Goal: Check status

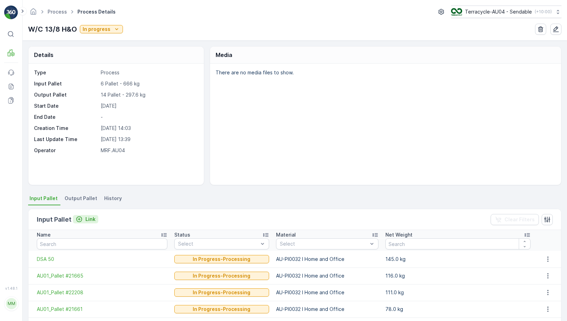
click at [89, 219] on p "Link" at bounding box center [90, 219] width 10 height 7
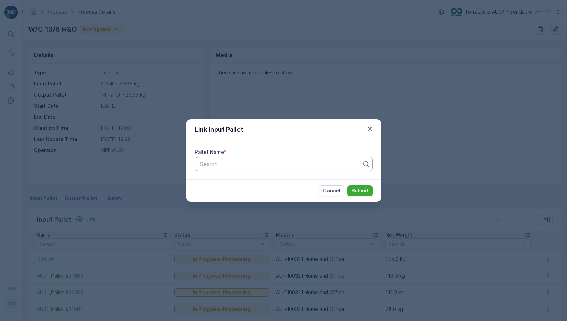
click at [217, 163] on div at bounding box center [280, 164] width 163 height 6
type input "21648"
paste input "AU01_Pallet #21648"
type input "AU01_Pallet #21648"
click at [320, 180] on div "AU01_Pallet #21648" at bounding box center [283, 181] width 169 height 6
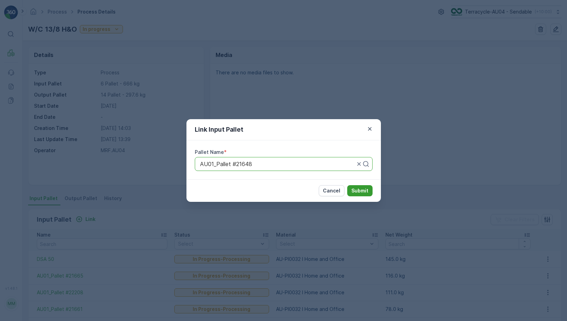
click at [363, 190] on p "Submit" at bounding box center [359, 190] width 17 height 7
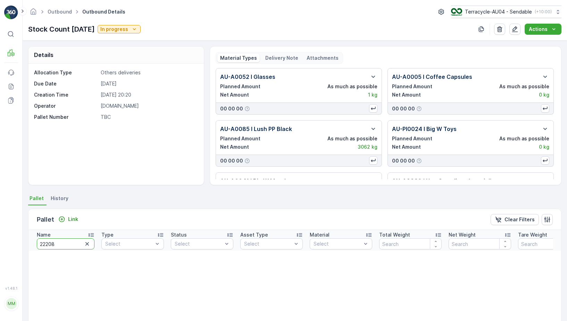
scroll to position [2, 0]
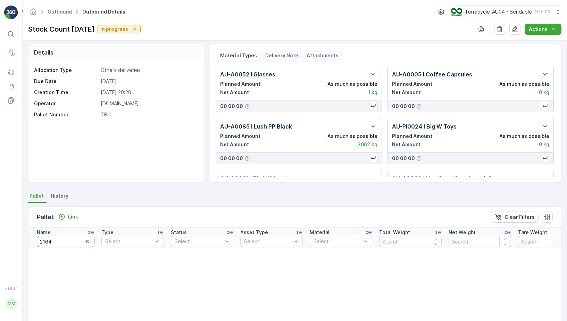
type input "21648"
